Goal: Obtain resource: Download file/media

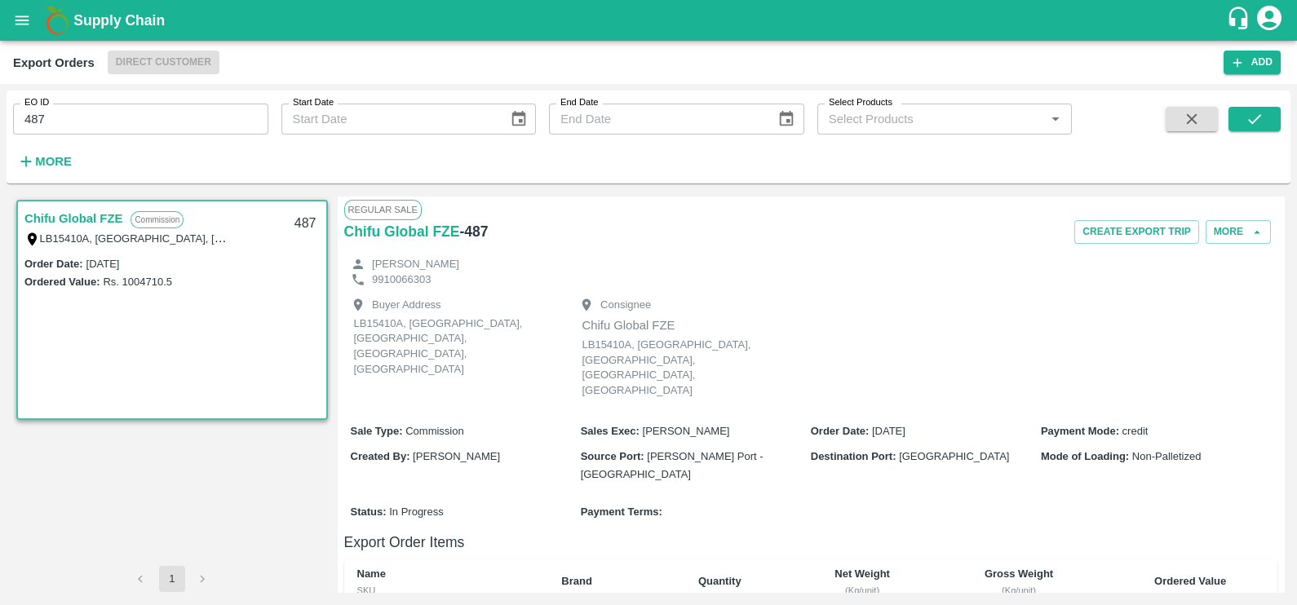
scroll to position [327, 0]
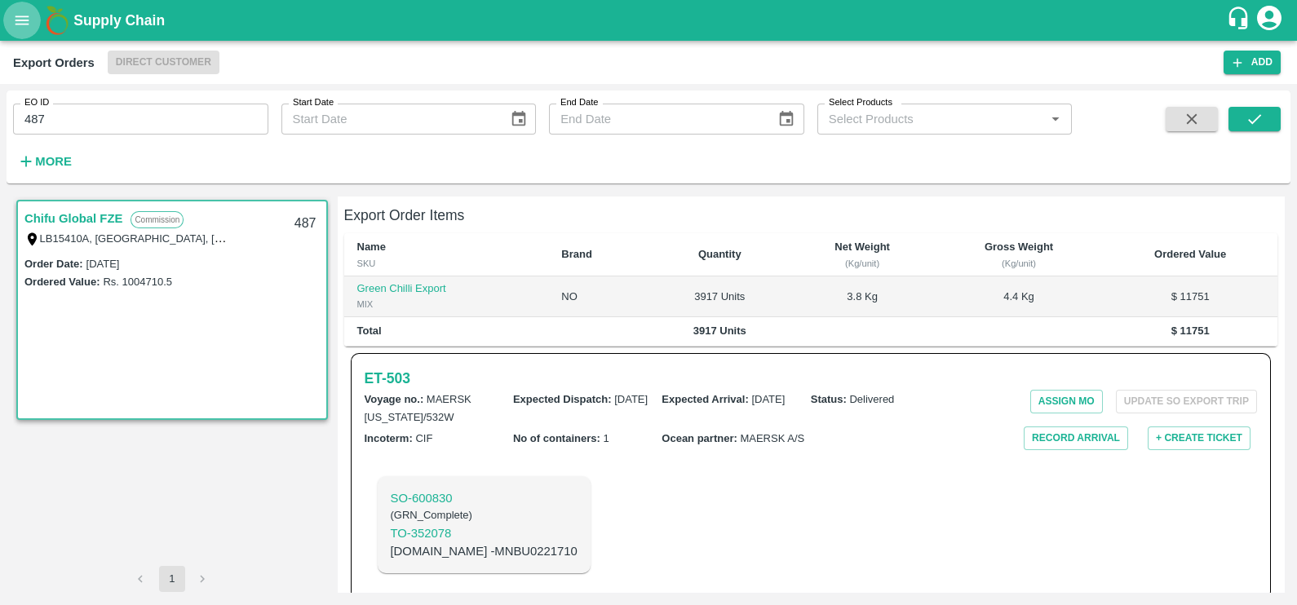
click at [15, 11] on icon "open drawer" at bounding box center [22, 20] width 18 height 18
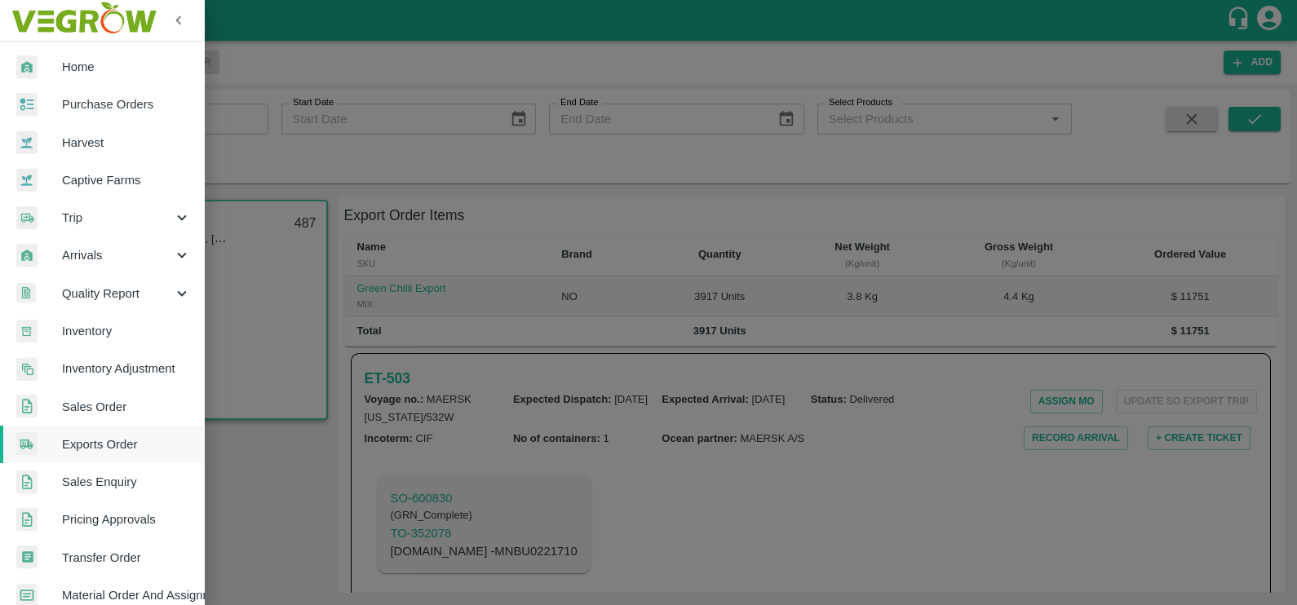
scroll to position [398, 0]
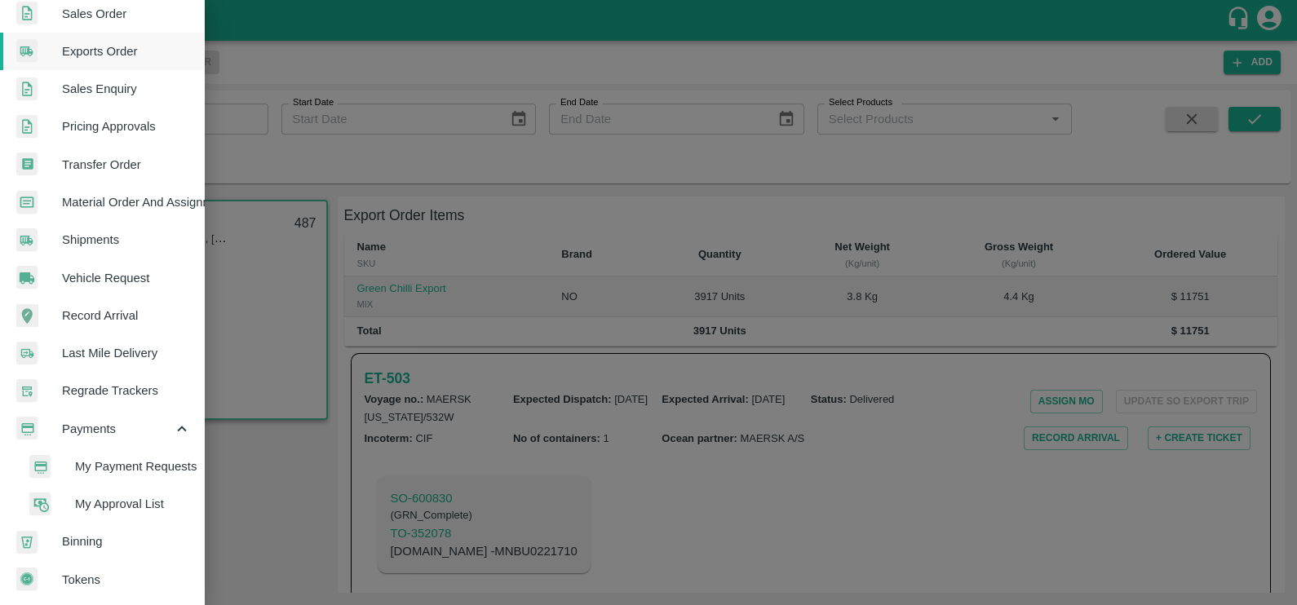
click at [107, 458] on span "My Payment Requests" at bounding box center [133, 467] width 116 height 18
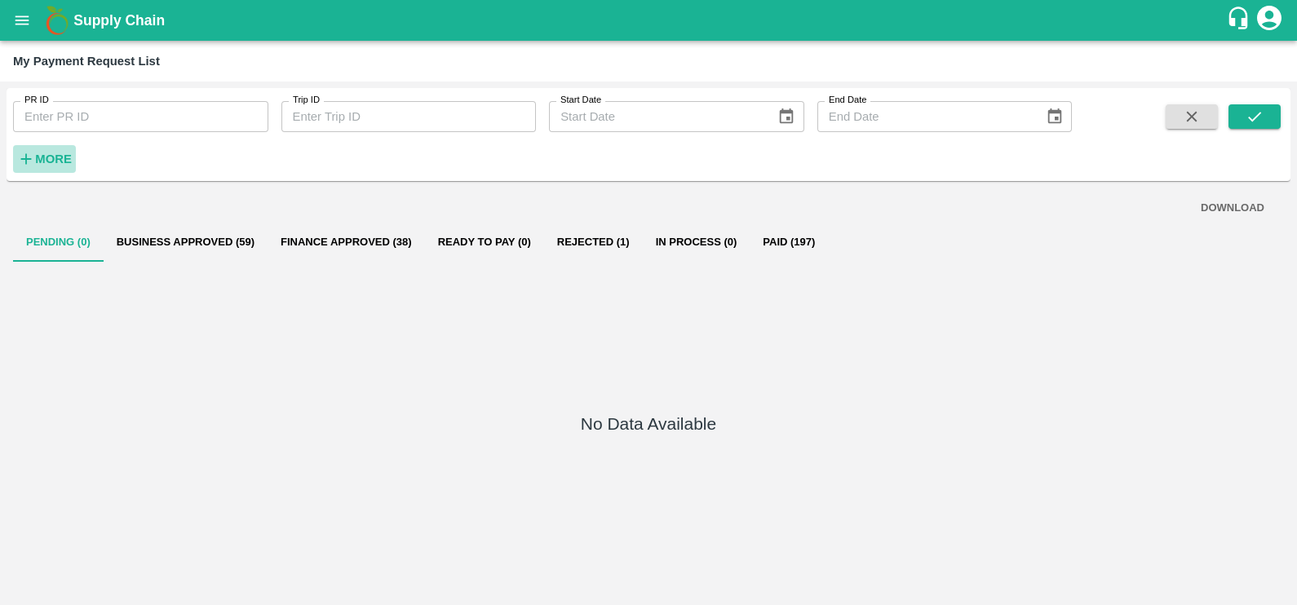
click at [29, 153] on icon "button" at bounding box center [26, 159] width 18 height 18
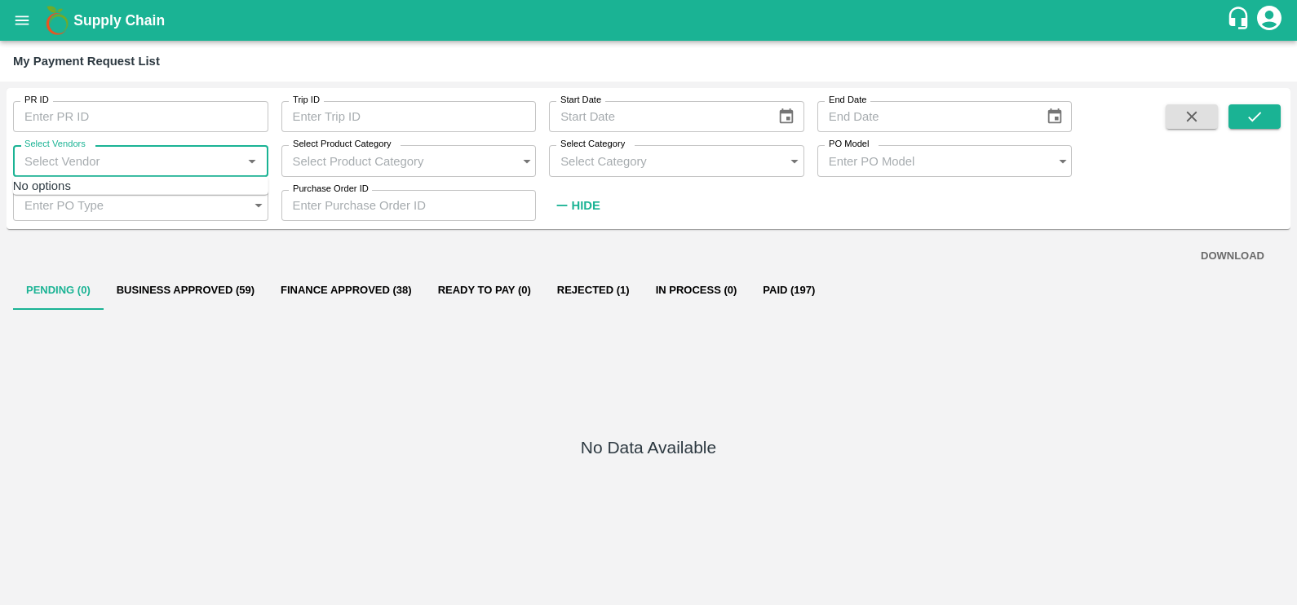
click at [99, 167] on input "Select Vendors" at bounding box center [125, 160] width 224 height 31
click at [106, 193] on div "MAERSK A/S-Transporter" at bounding box center [148, 198] width 140 height 18
type input "MAERSK A/S-Transporter"
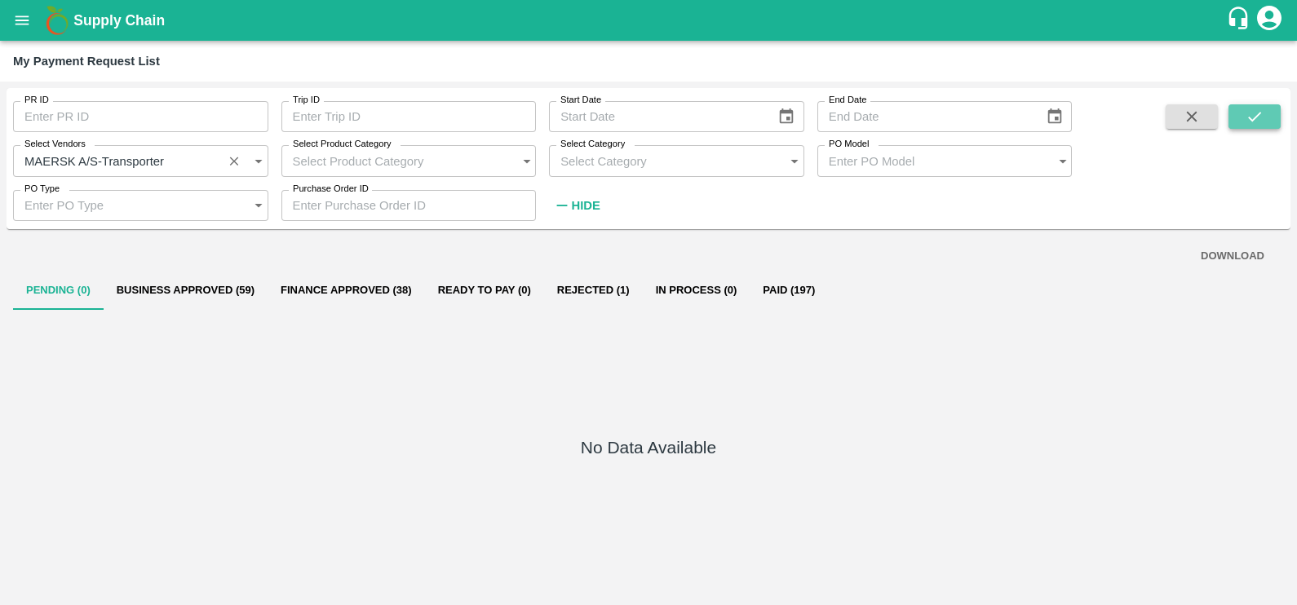
click at [1243, 111] on button "submit" at bounding box center [1255, 116] width 52 height 24
click at [55, 287] on button "Pending (0)" at bounding box center [58, 290] width 91 height 39
click at [1244, 120] on button "submit" at bounding box center [1255, 116] width 52 height 24
click at [764, 288] on button "Paid (34)" at bounding box center [780, 290] width 73 height 39
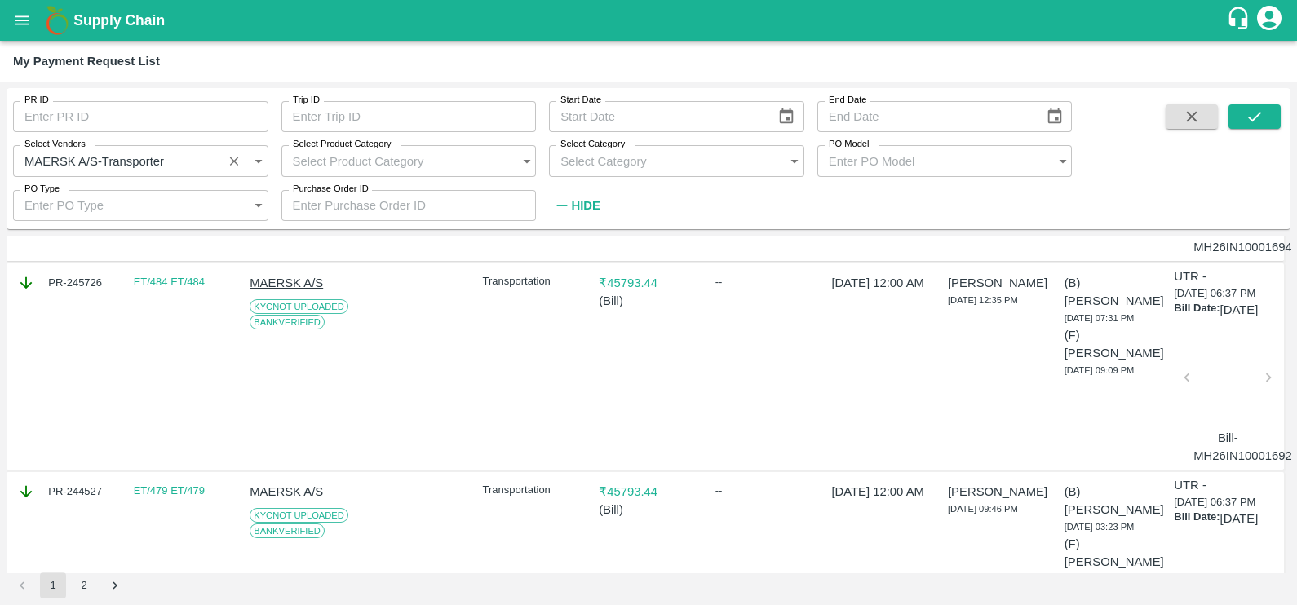
scroll to position [0, 0]
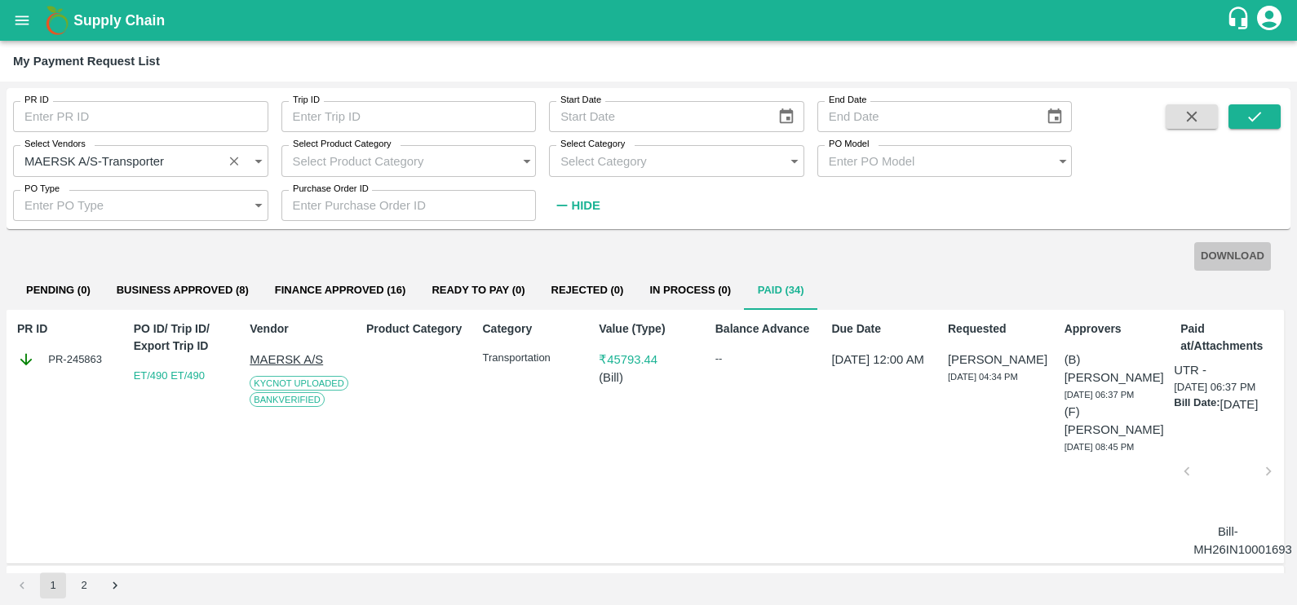
click at [1229, 255] on button "DOWNLOAD" at bounding box center [1232, 256] width 77 height 29
click at [396, 425] on div "Product Category" at bounding box center [413, 437] width 106 height 246
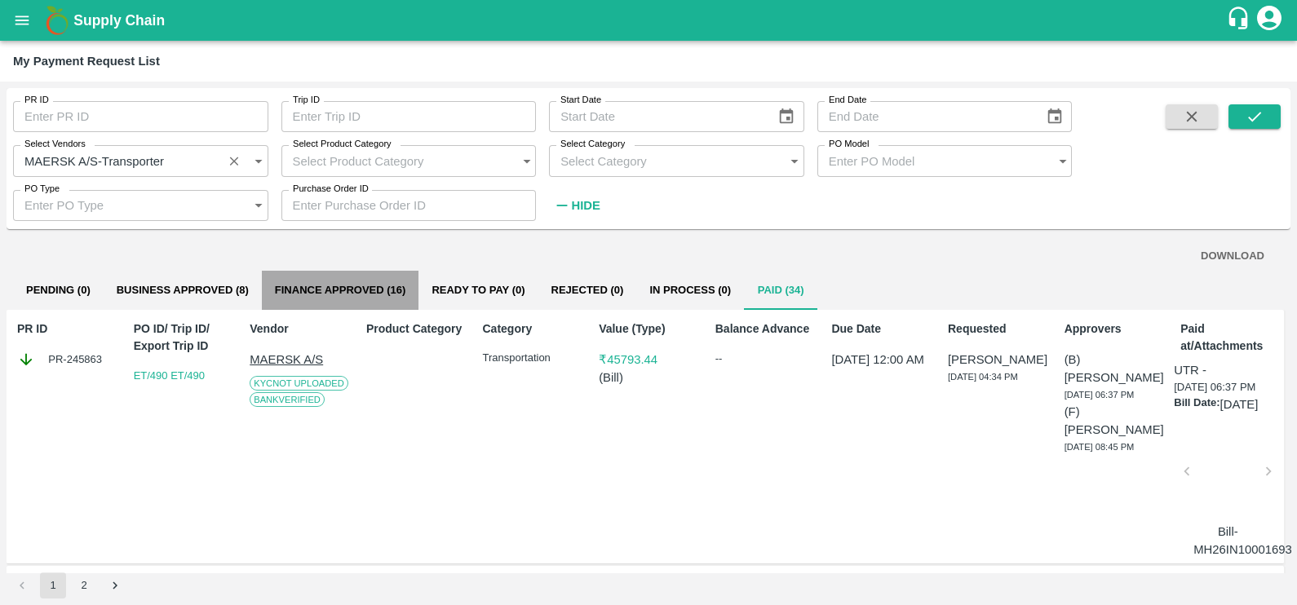
click at [362, 286] on button "Finance Approved (16)" at bounding box center [340, 290] width 157 height 39
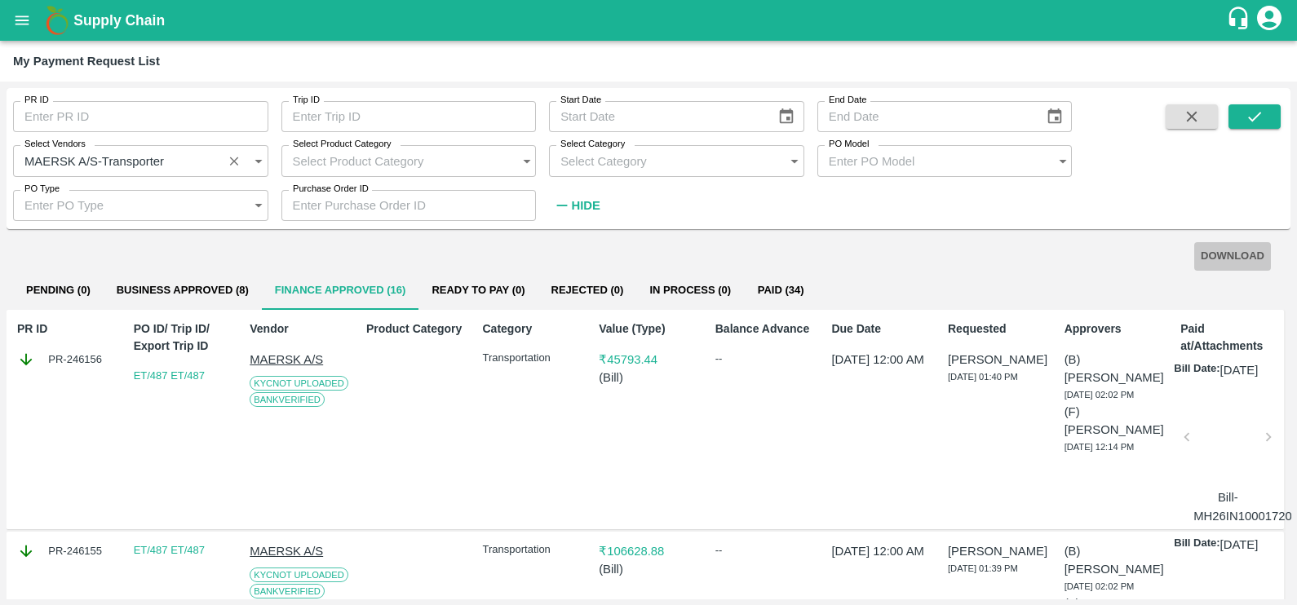
click at [1226, 257] on button "DOWNLOAD" at bounding box center [1232, 256] width 77 height 29
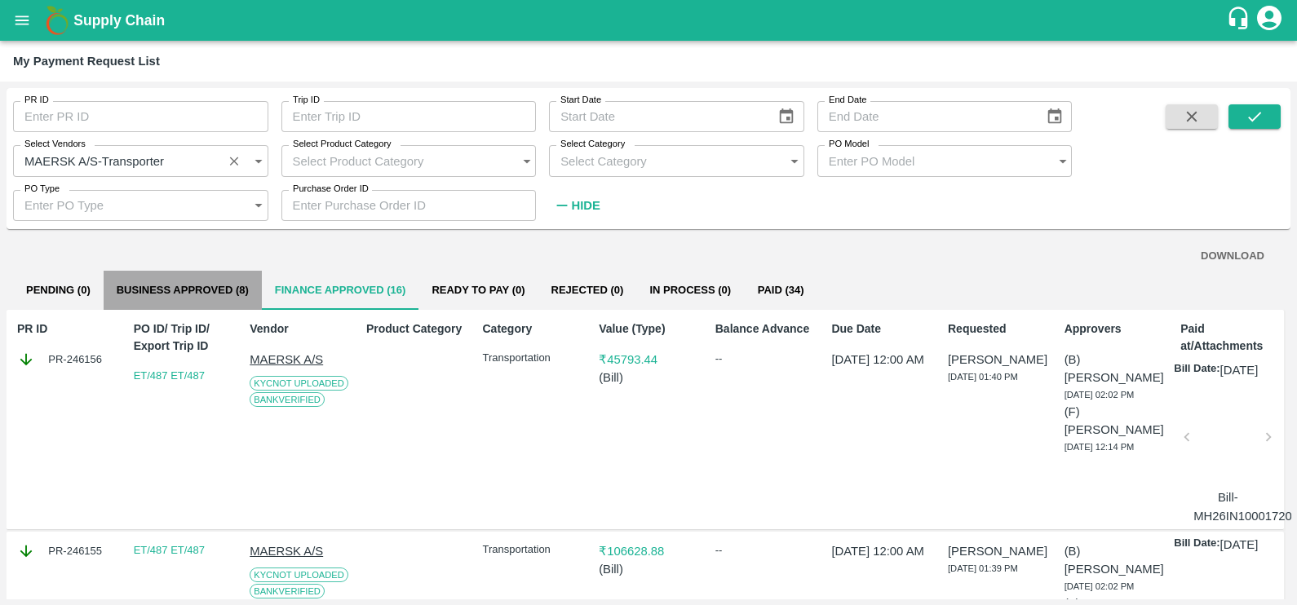
click at [228, 298] on button "Business Approved (8)" at bounding box center [183, 290] width 158 height 39
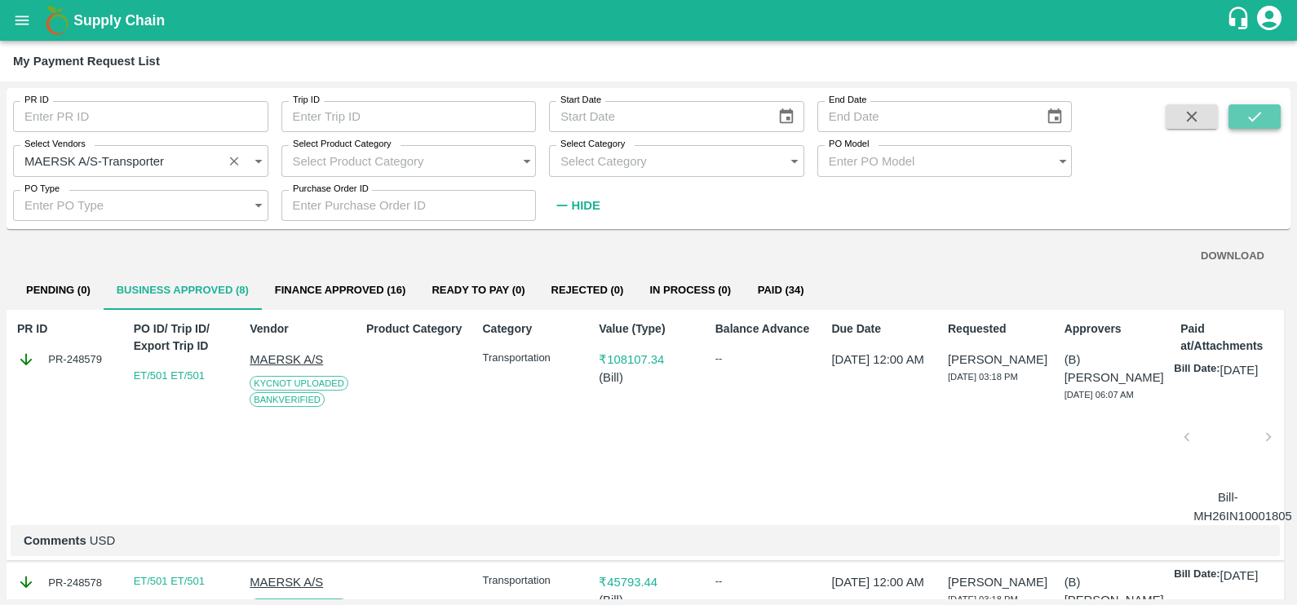
click at [1248, 122] on icon "submit" at bounding box center [1255, 117] width 18 height 18
click at [1202, 254] on button "DOWNLOAD" at bounding box center [1232, 256] width 77 height 29
